Goal: Information Seeking & Learning: Learn about a topic

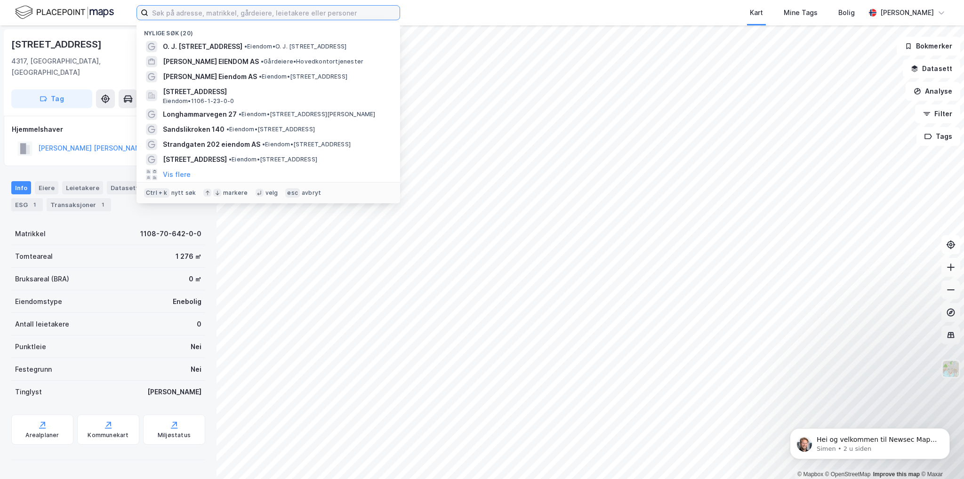
click at [159, 16] on input at bounding box center [273, 13] width 251 height 14
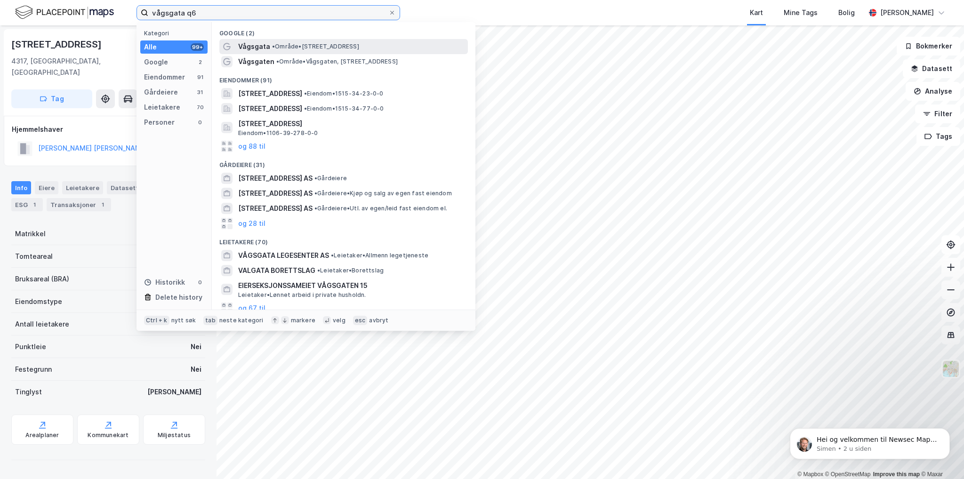
type input "vågsgata q6"
click at [287, 46] on span "• Område • [STREET_ADDRESS]" at bounding box center [315, 47] width 87 height 8
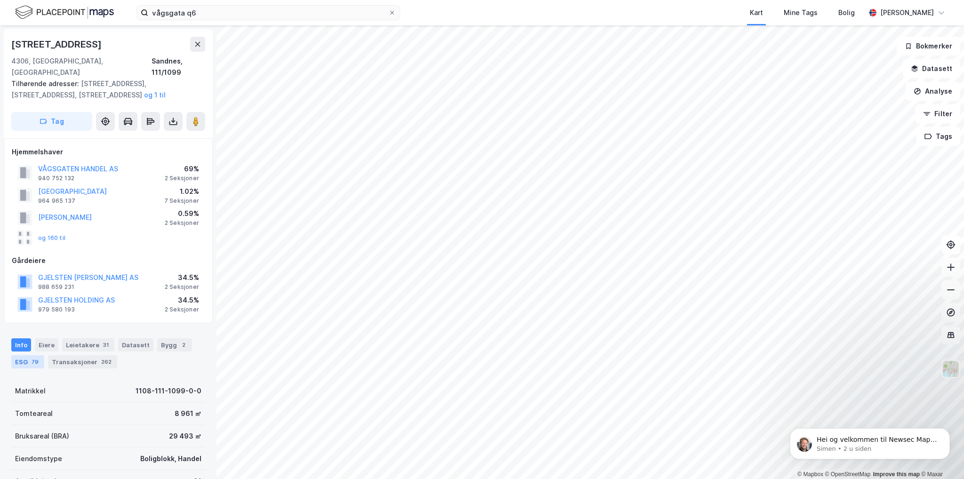
click at [32, 357] on div "79" at bounding box center [35, 361] width 11 height 9
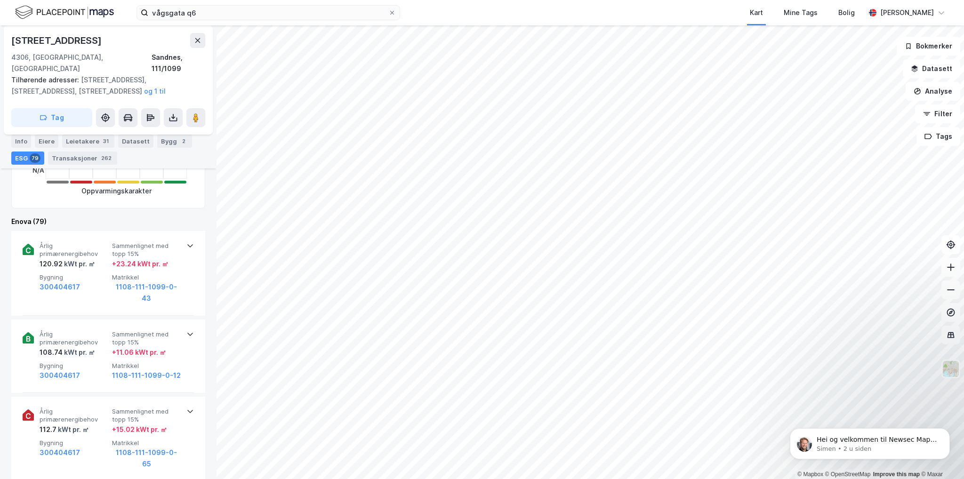
scroll to position [94, 0]
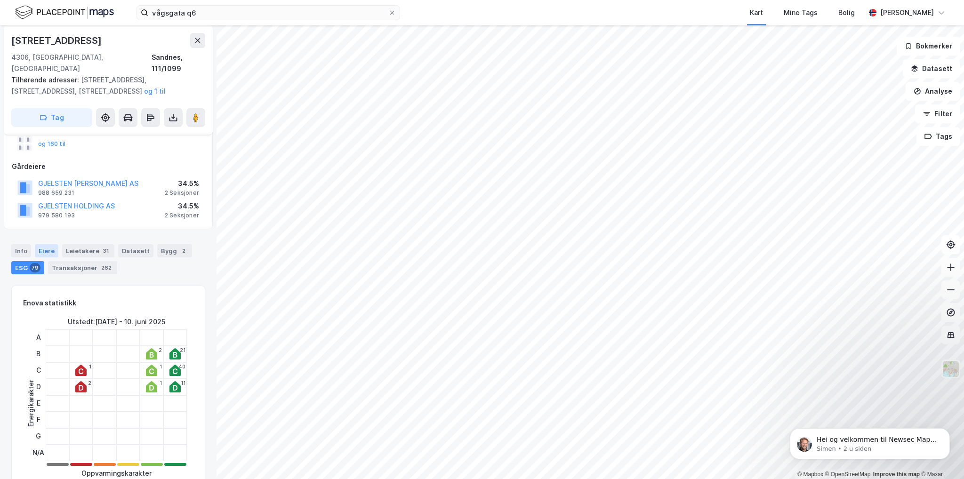
click at [47, 244] on div "Eiere" at bounding box center [47, 250] width 24 height 13
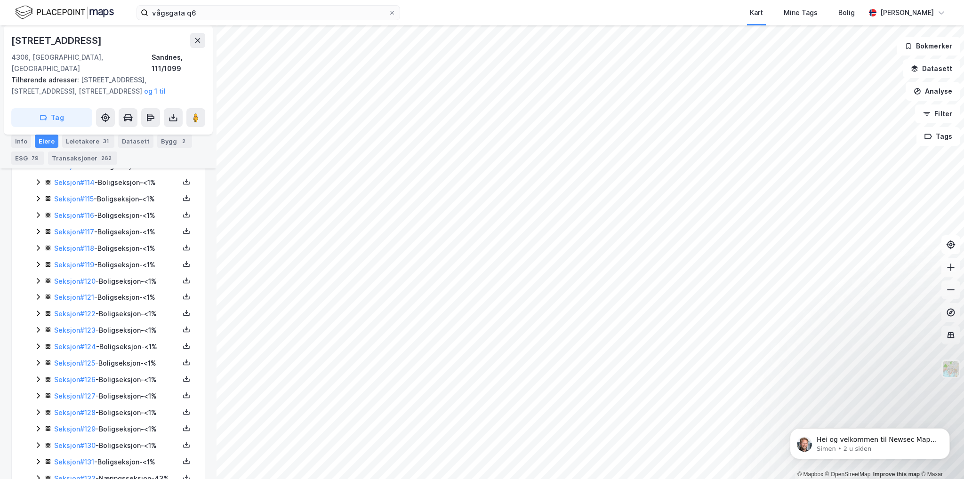
scroll to position [2185, 0]
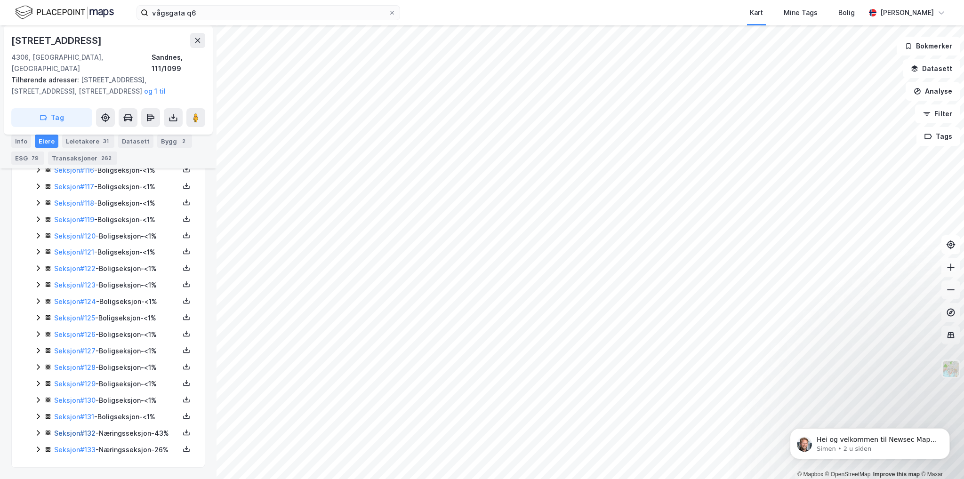
click at [84, 429] on link "Seksjon # 132" at bounding box center [74, 433] width 41 height 8
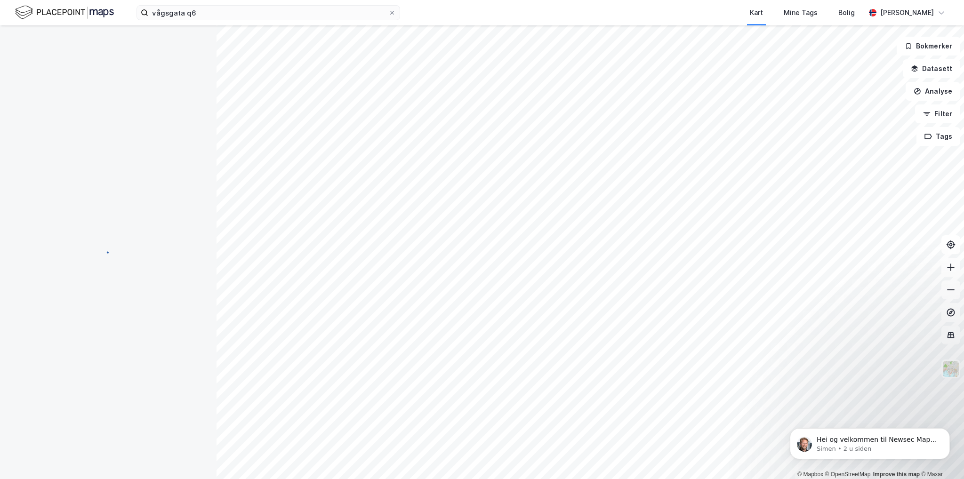
scroll to position [98, 0]
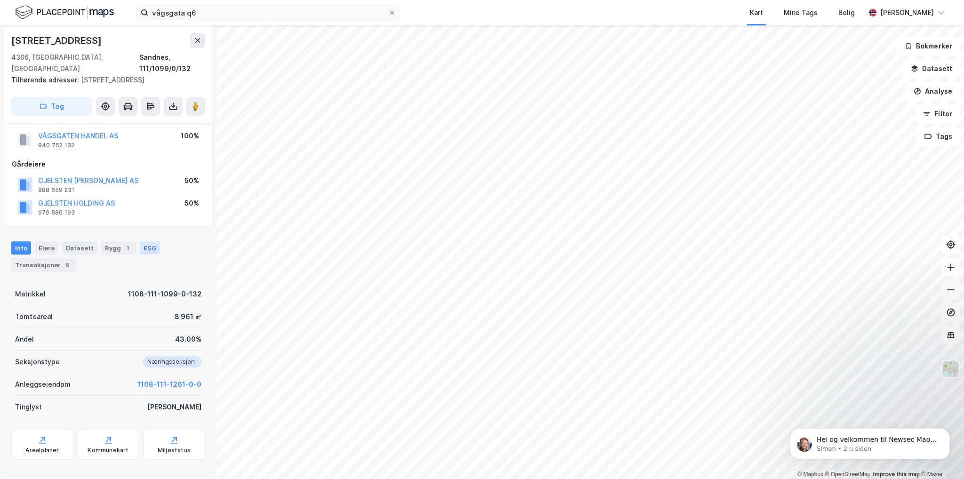
click at [140, 241] on div "ESG" at bounding box center [150, 247] width 20 height 13
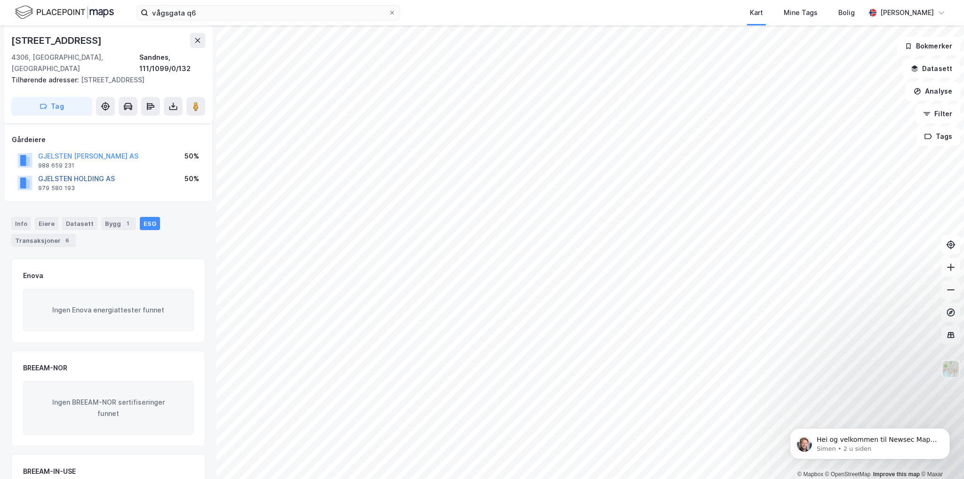
scroll to position [47, 0]
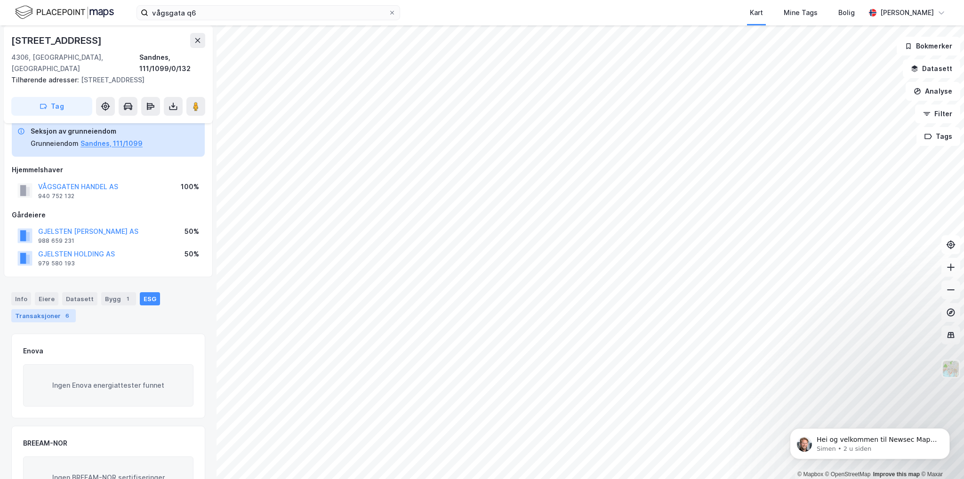
click at [45, 309] on div "Transaksjoner 6" at bounding box center [43, 315] width 64 height 13
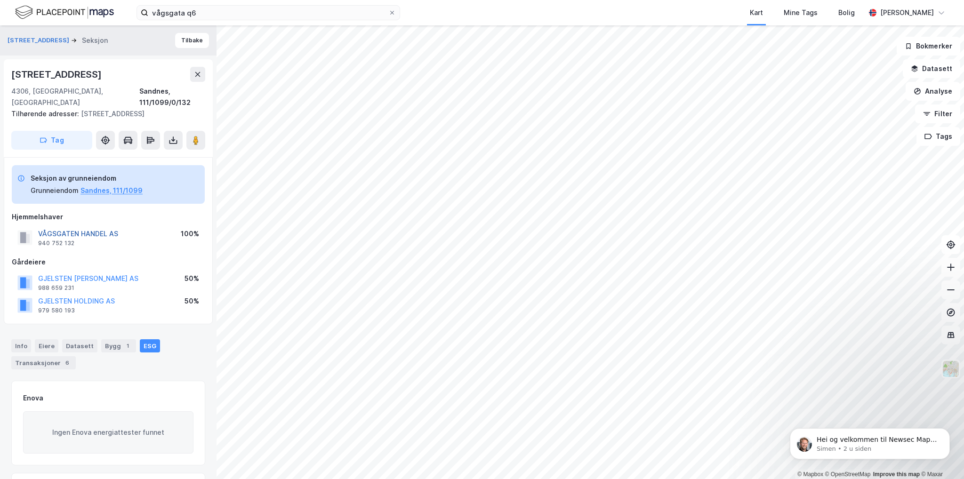
click at [0, 0] on button "VÅGSGATEN HANDEL AS" at bounding box center [0, 0] width 0 height 0
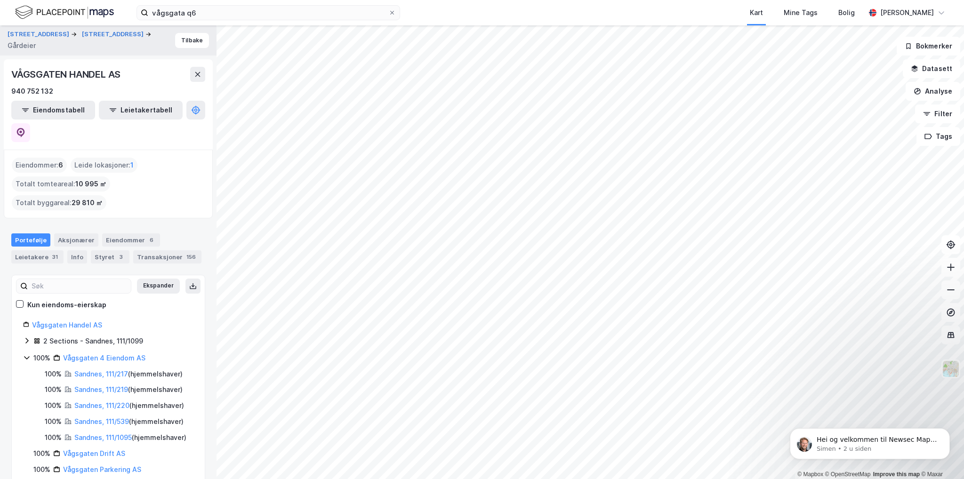
click at [94, 299] on div "Kun eiendoms-eierskap" at bounding box center [66, 304] width 79 height 11
click at [95, 299] on div "Kun eiendoms-eierskap" at bounding box center [66, 304] width 79 height 11
